Goal: Task Accomplishment & Management: Use online tool/utility

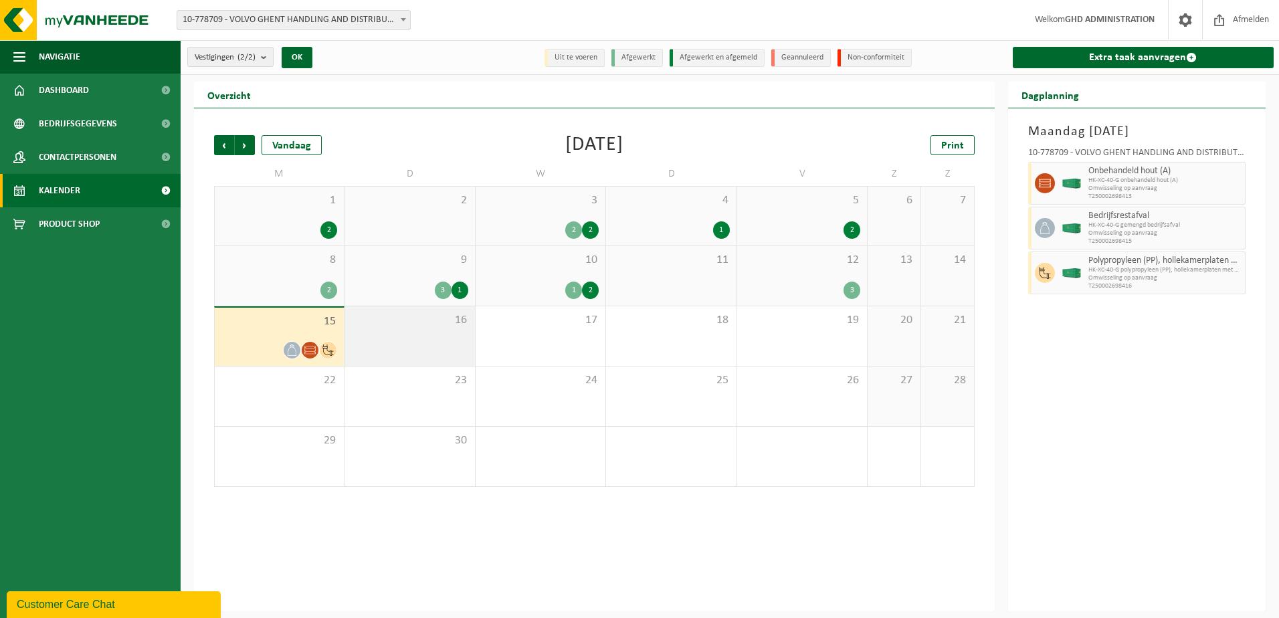
click at [399, 339] on div "16" at bounding box center [410, 336] width 130 height 60
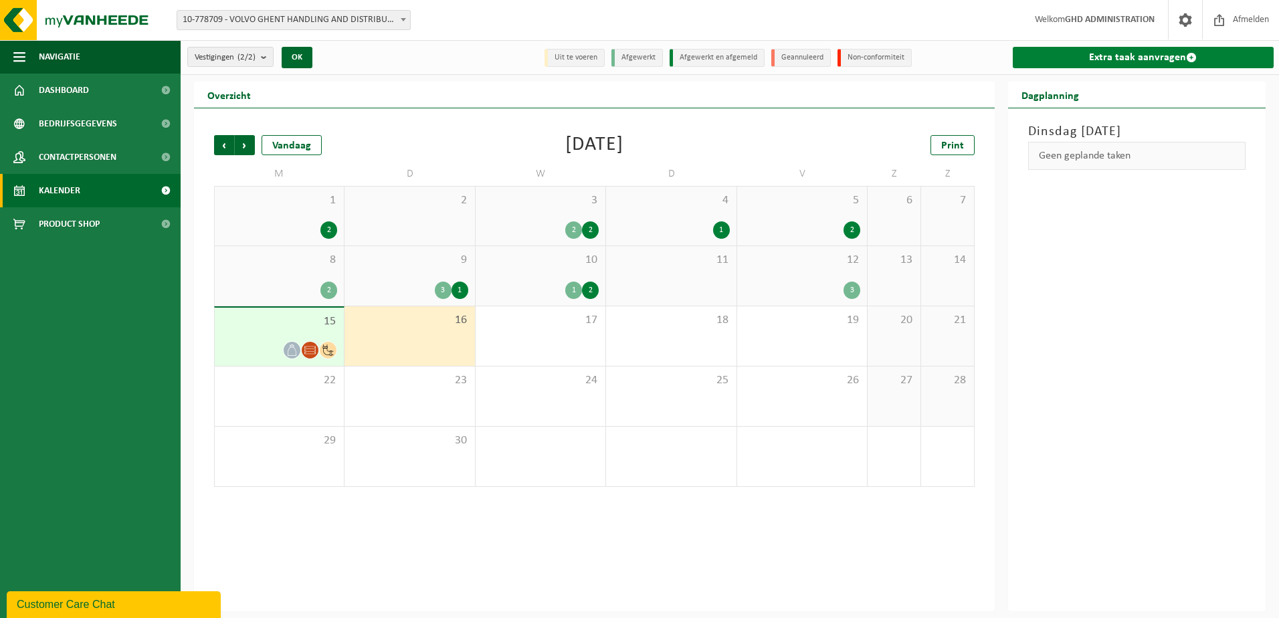
click at [1131, 57] on link "Extra taak aanvragen" at bounding box center [1144, 57] width 262 height 21
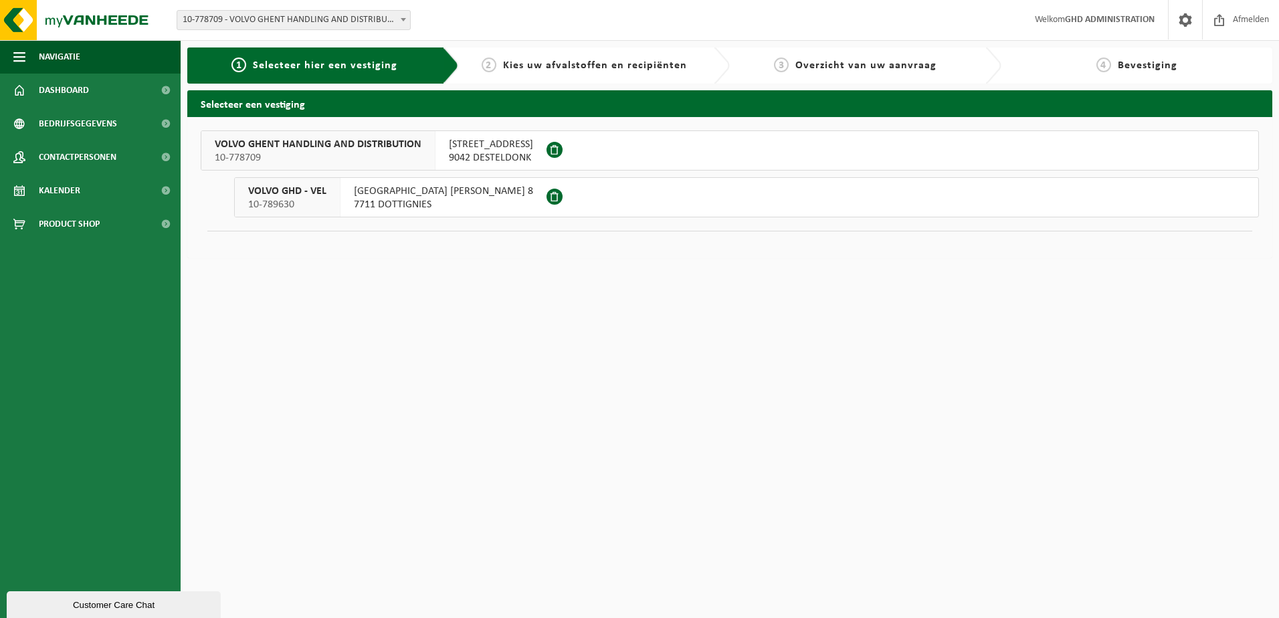
click at [499, 145] on span "SKALDENSTRAAT 102" at bounding box center [491, 144] width 84 height 13
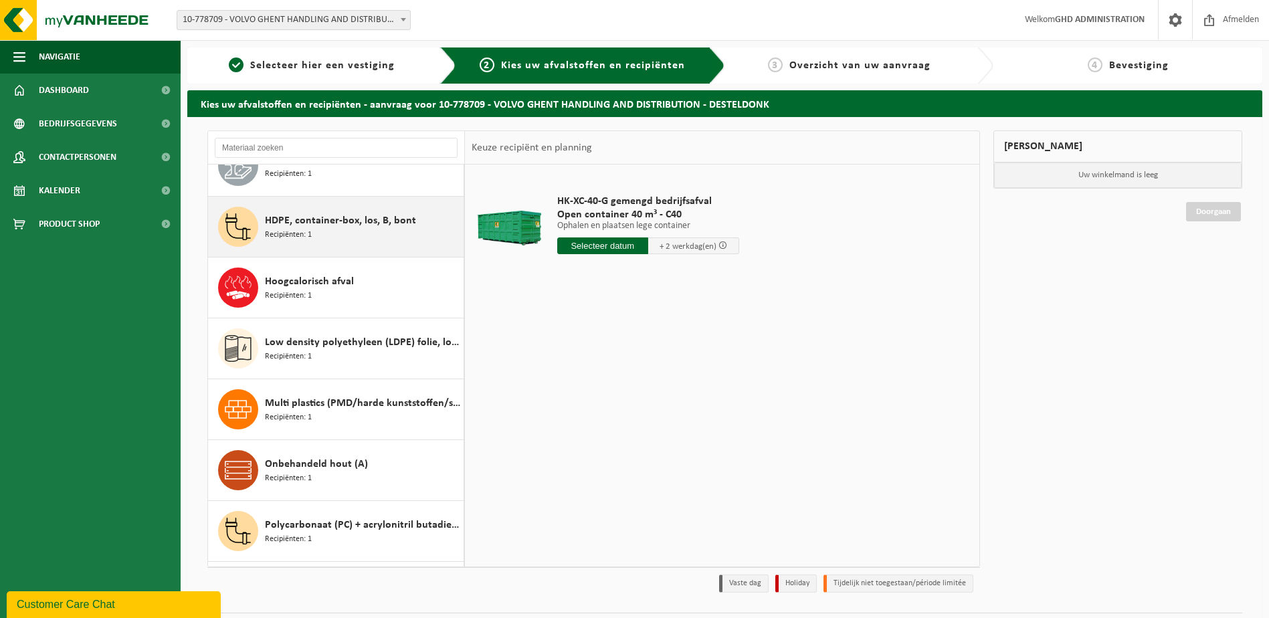
scroll to position [335, 0]
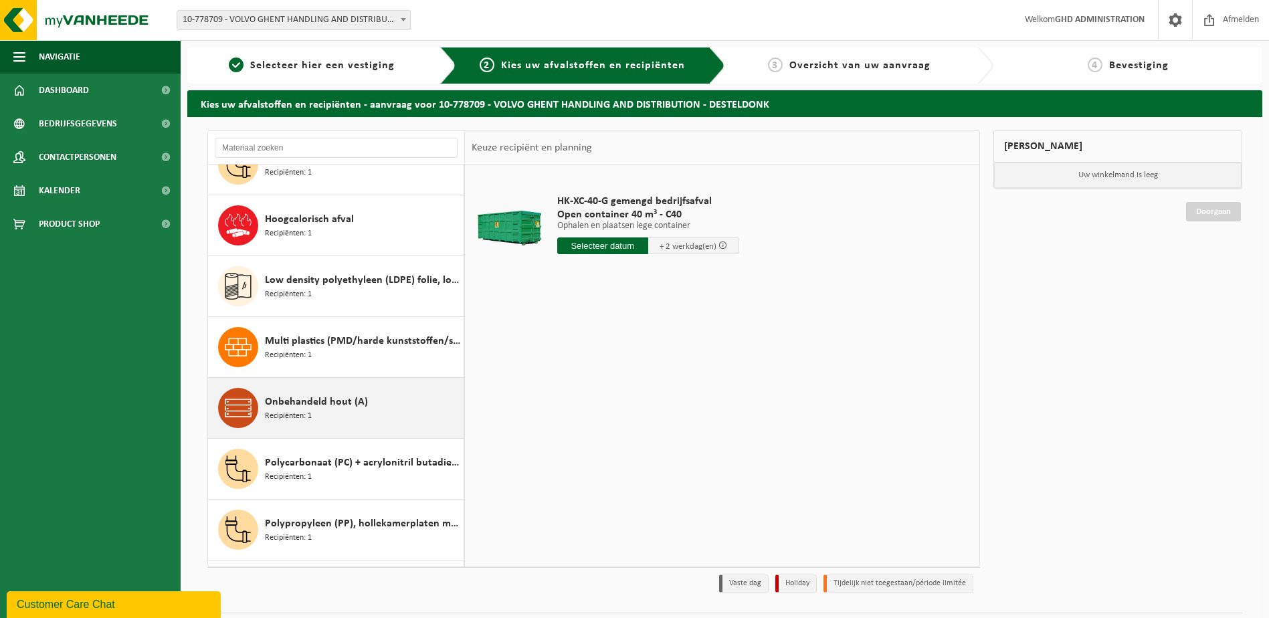
click at [347, 409] on span "Onbehandeld hout (A)" at bounding box center [316, 402] width 103 height 16
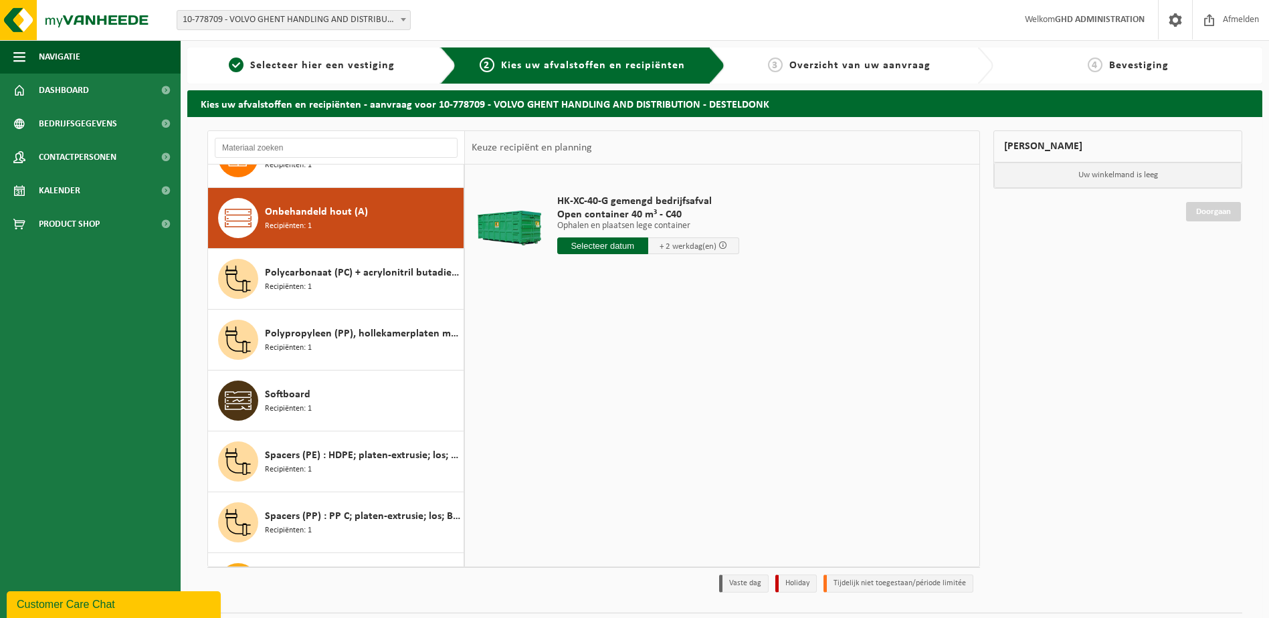
scroll to position [548, 0]
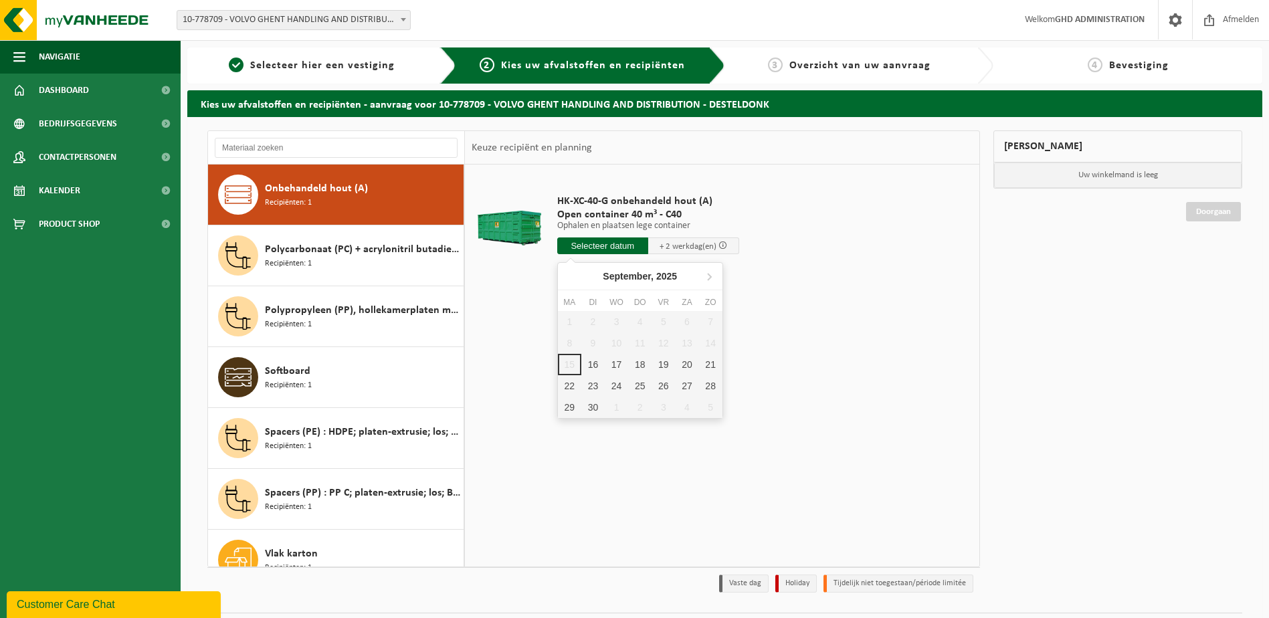
click at [598, 248] on input "text" at bounding box center [602, 246] width 91 height 17
click at [593, 363] on div "16" at bounding box center [592, 364] width 23 height 21
type input "Van 2025-09-16"
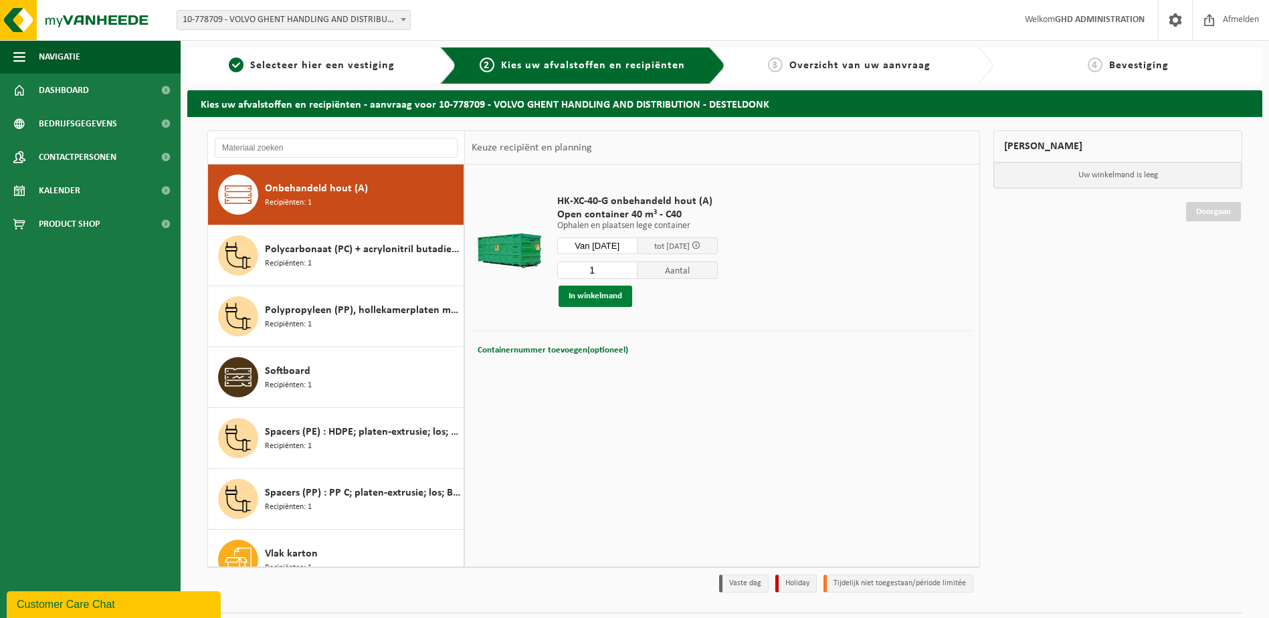
click at [612, 292] on button "In winkelmand" at bounding box center [596, 296] width 74 height 21
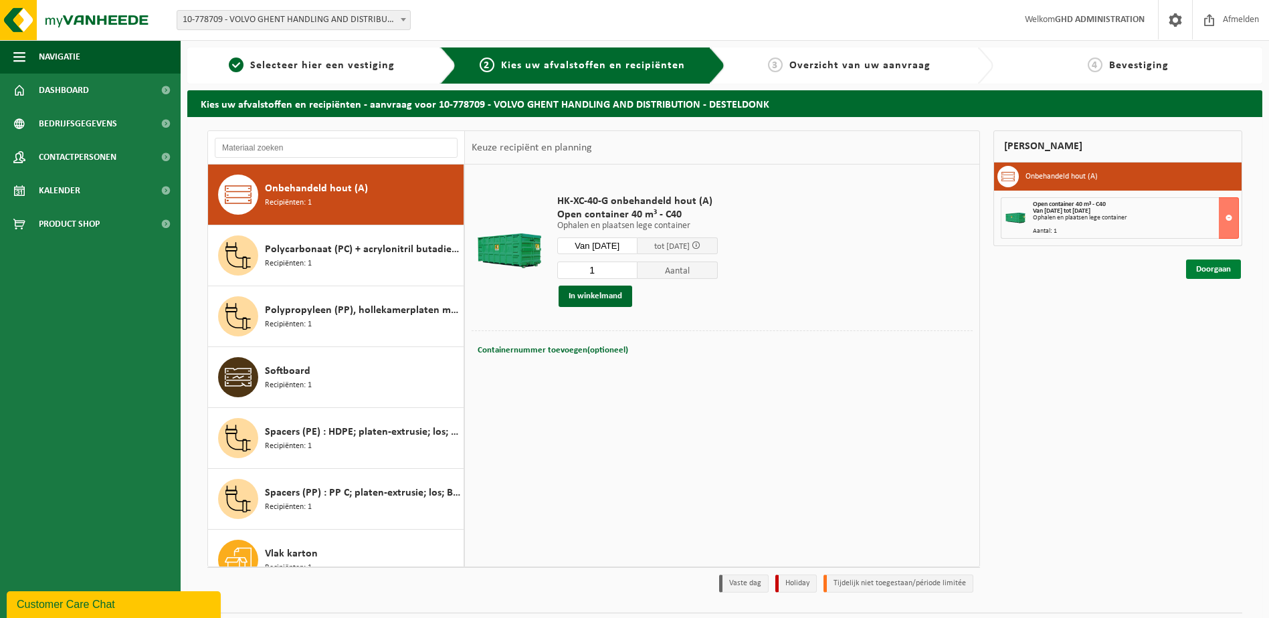
click at [1205, 266] on link "Doorgaan" at bounding box center [1213, 269] width 55 height 19
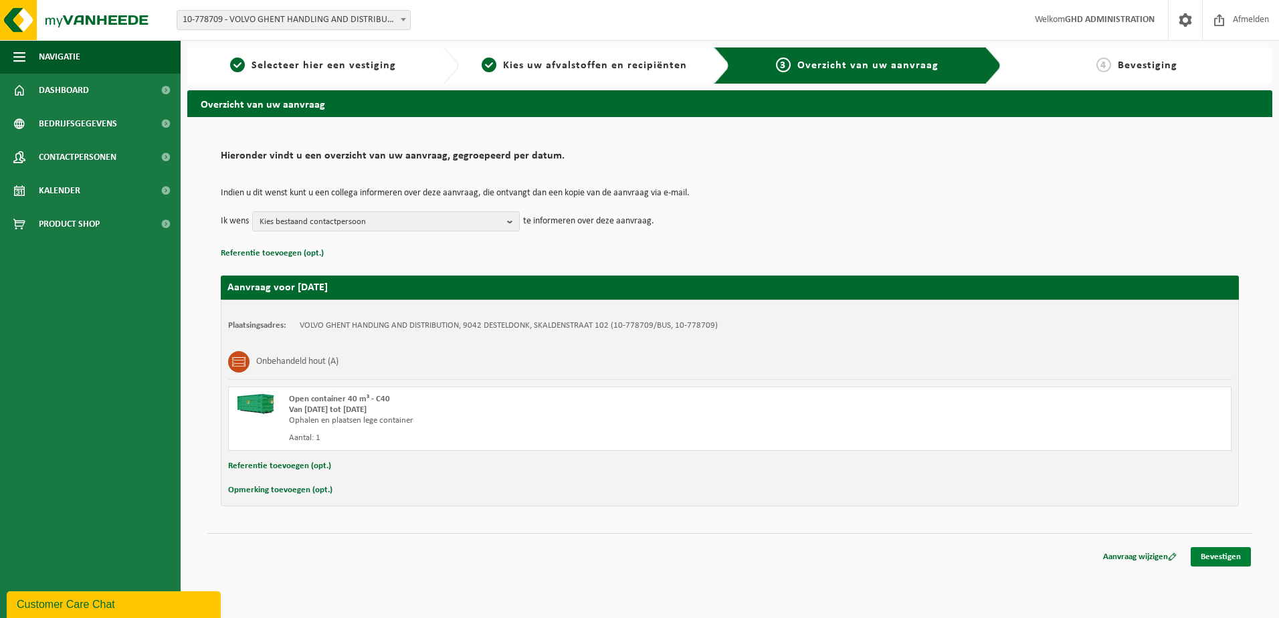
click at [1223, 557] on link "Bevestigen" at bounding box center [1221, 556] width 60 height 19
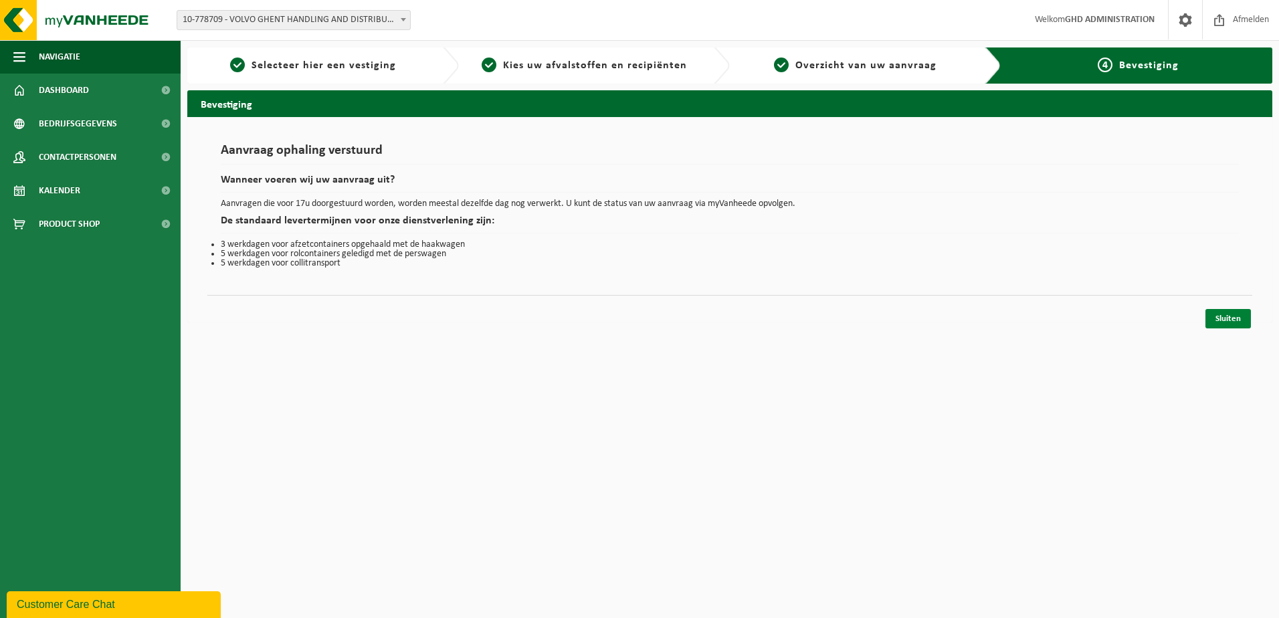
click at [1209, 319] on link "Sluiten" at bounding box center [1229, 318] width 46 height 19
